Goal: Task Accomplishment & Management: Use online tool/utility

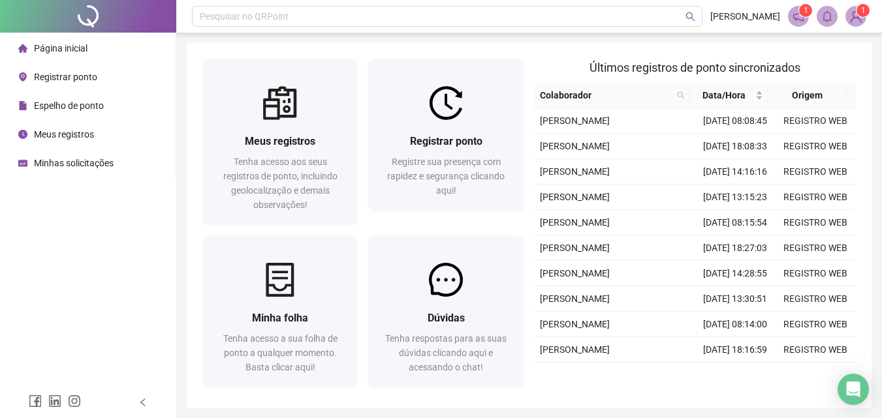
click at [392, 115] on div at bounding box center [445, 103] width 155 height 34
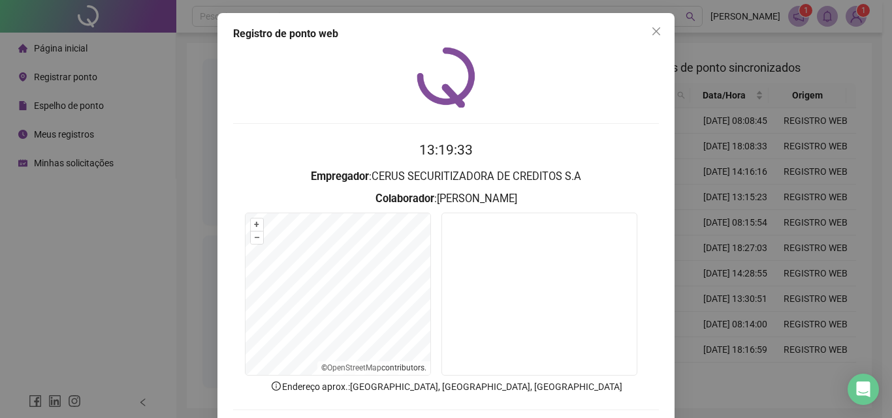
scroll to position [63, 0]
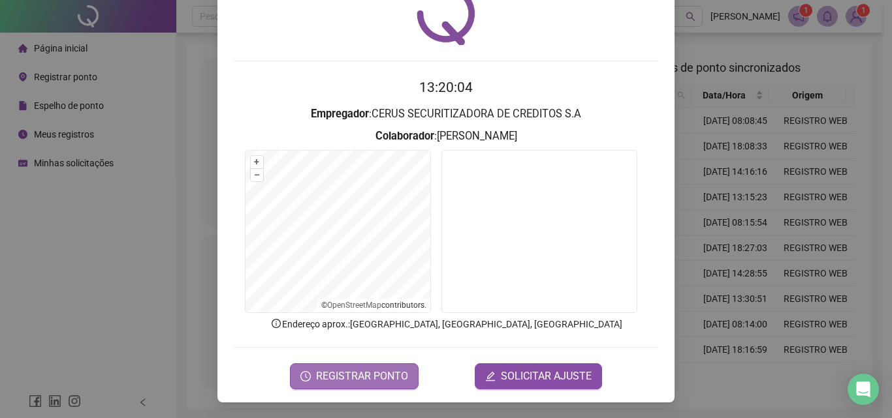
click at [355, 377] on span "REGISTRAR PONTO" at bounding box center [362, 377] width 92 height 16
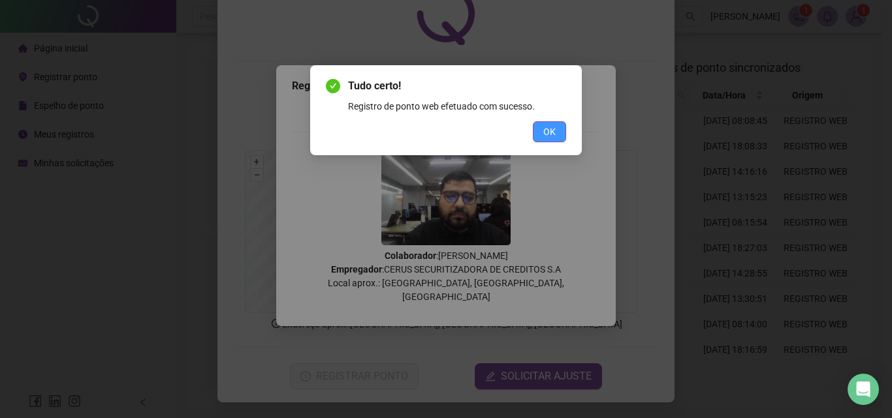
click at [552, 127] on span "OK" at bounding box center [549, 132] width 12 height 14
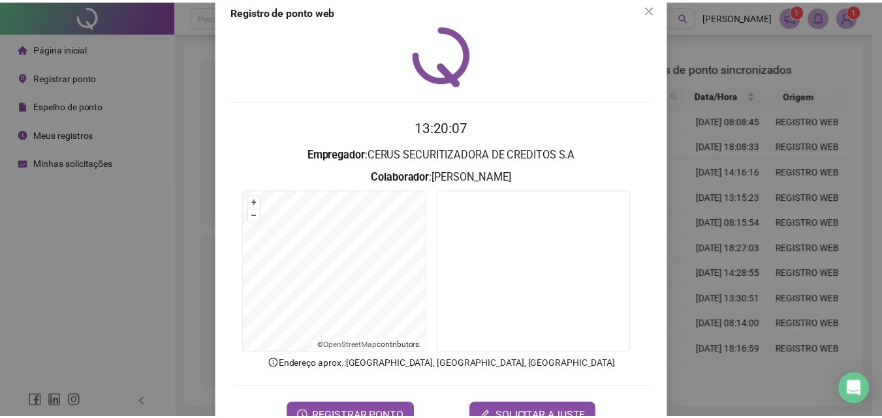
scroll to position [0, 0]
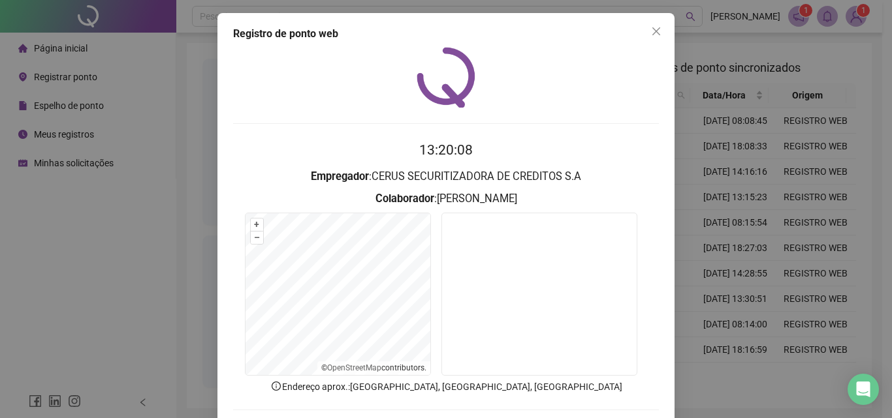
click at [651, 34] on icon "close" at bounding box center [656, 31] width 10 height 10
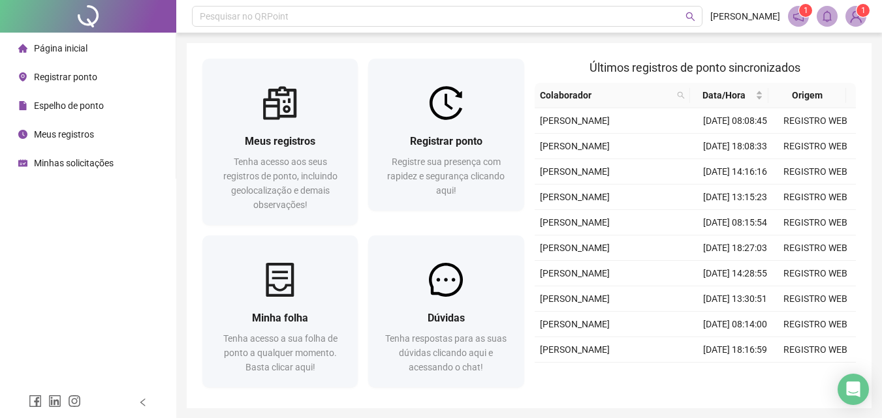
click at [349, 47] on div "Meus registros Tenha acesso aos seus registros de ponto, incluindo geolocalizaç…" at bounding box center [529, 226] width 685 height 366
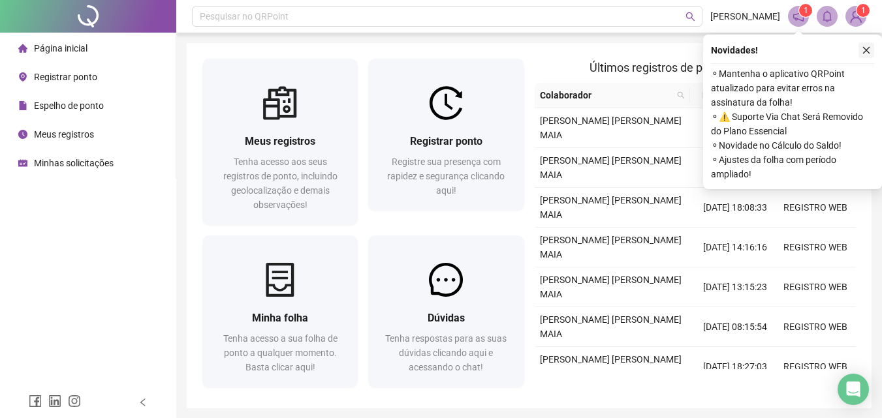
click at [866, 48] on icon "close" at bounding box center [866, 50] width 9 height 9
